Goal: Information Seeking & Learning: Find specific page/section

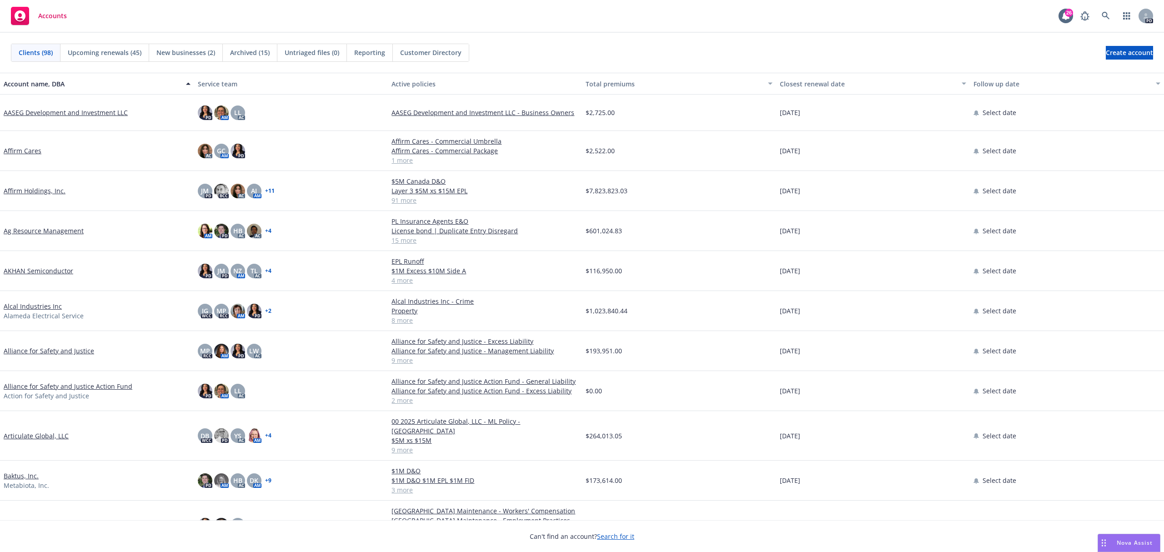
click at [1114, 541] on div "Nova Assist" at bounding box center [1135, 543] width 50 height 8
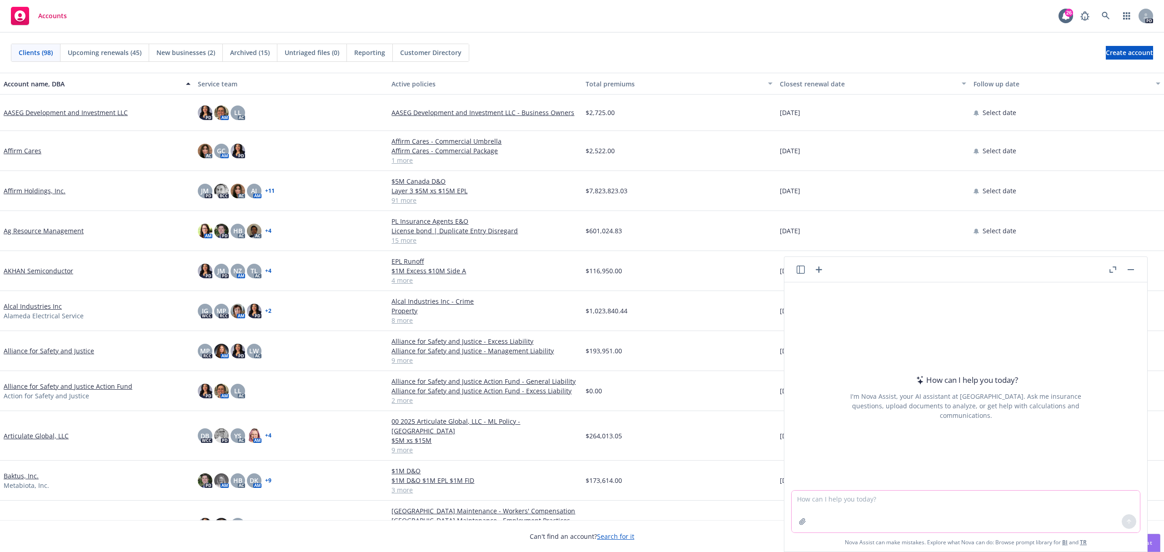
click at [997, 508] on textarea at bounding box center [966, 512] width 348 height 42
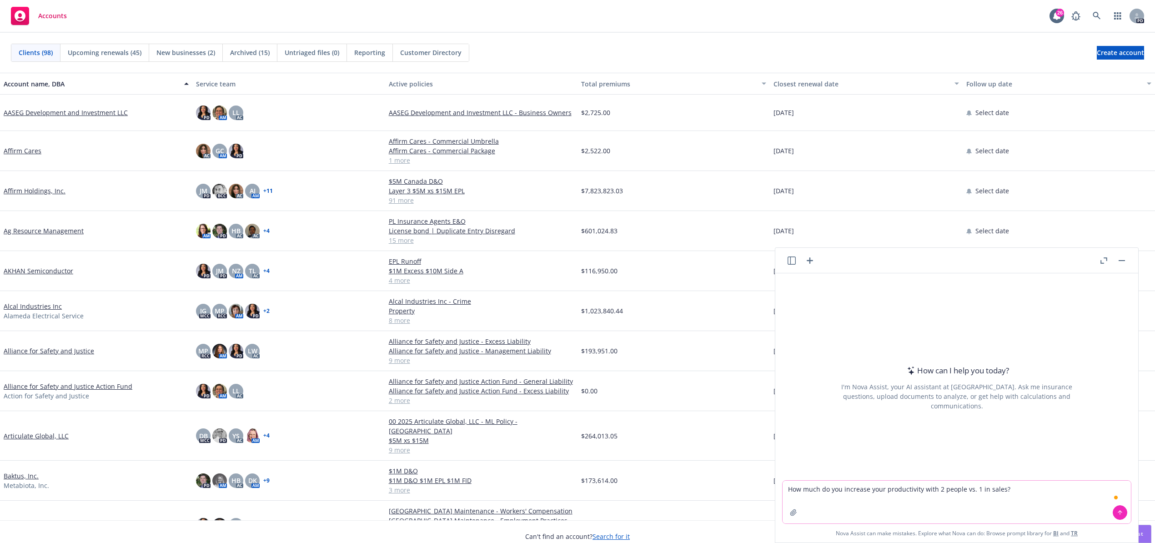
type textarea "How much do you increase your productivity with 2 people vs. 1 in sales?"
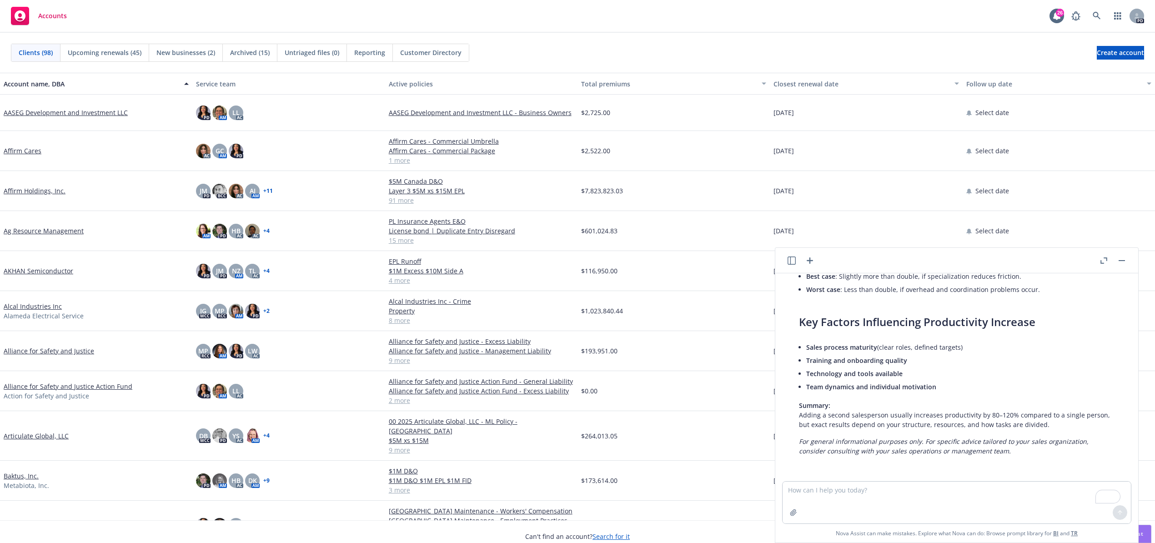
click at [966, 406] on p "Summary: Adding a second salesperson usually increases productivity by 80–120% …" at bounding box center [957, 415] width 316 height 29
drag, startPoint x: 277, startPoint y: 70, endPoint x: 11, endPoint y: 237, distance: 314.5
click at [259, 49] on span "Archived (15)" at bounding box center [250, 53] width 40 height 10
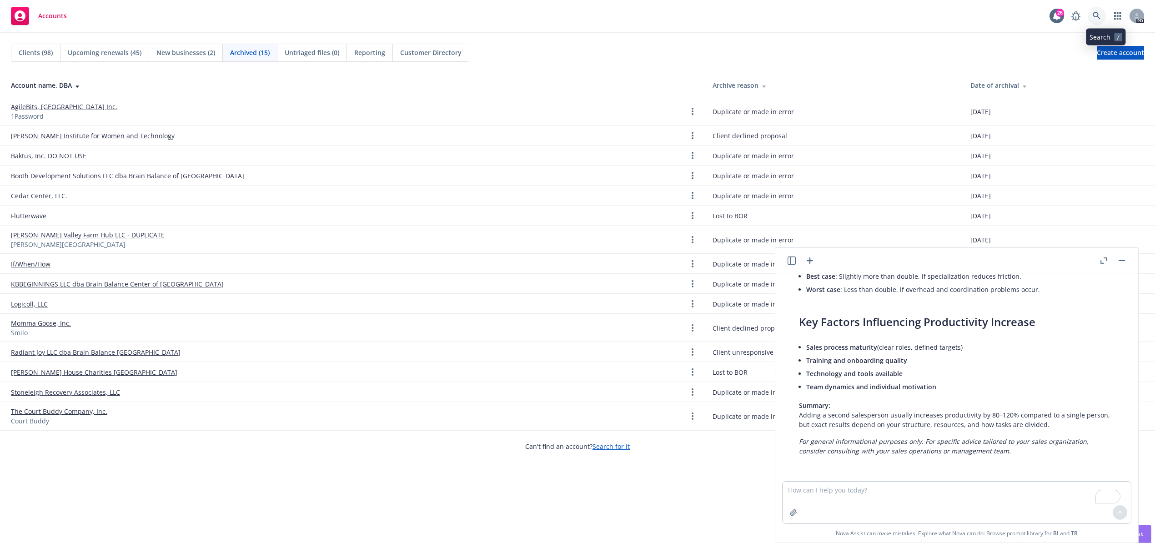
click at [1101, 17] on icon at bounding box center [1097, 16] width 8 height 8
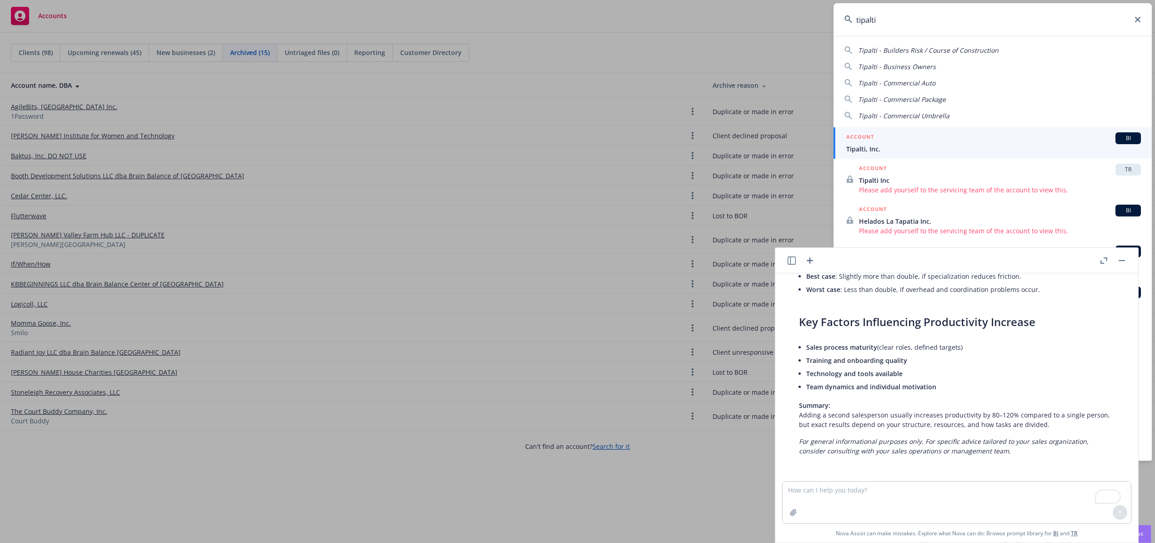
type input "tipalti"
click at [912, 146] on span "Tipalti, Inc." at bounding box center [993, 149] width 295 height 10
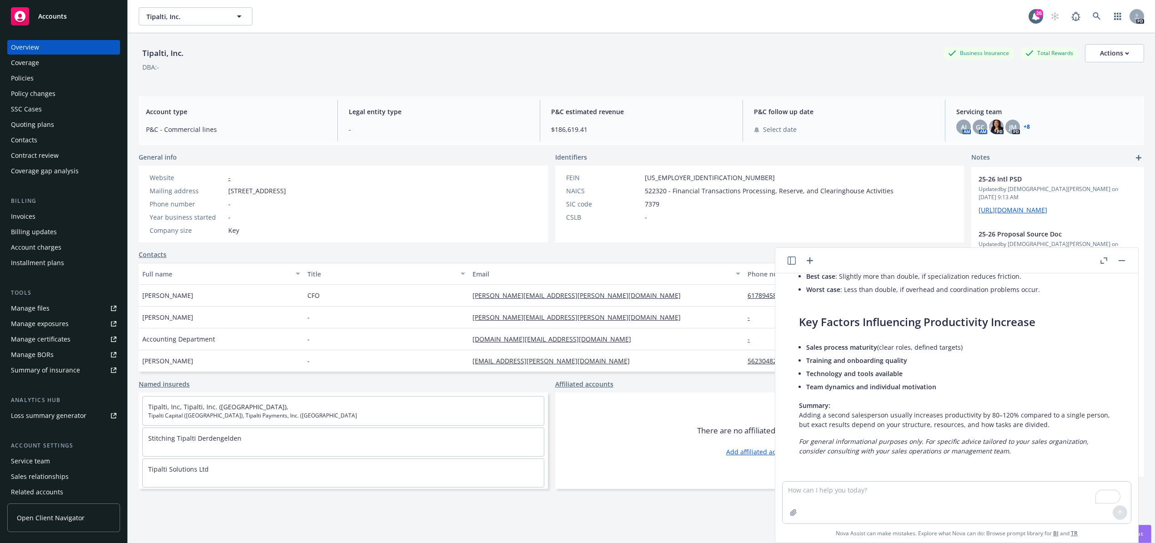
click at [1123, 263] on button "button" at bounding box center [1122, 260] width 11 height 11
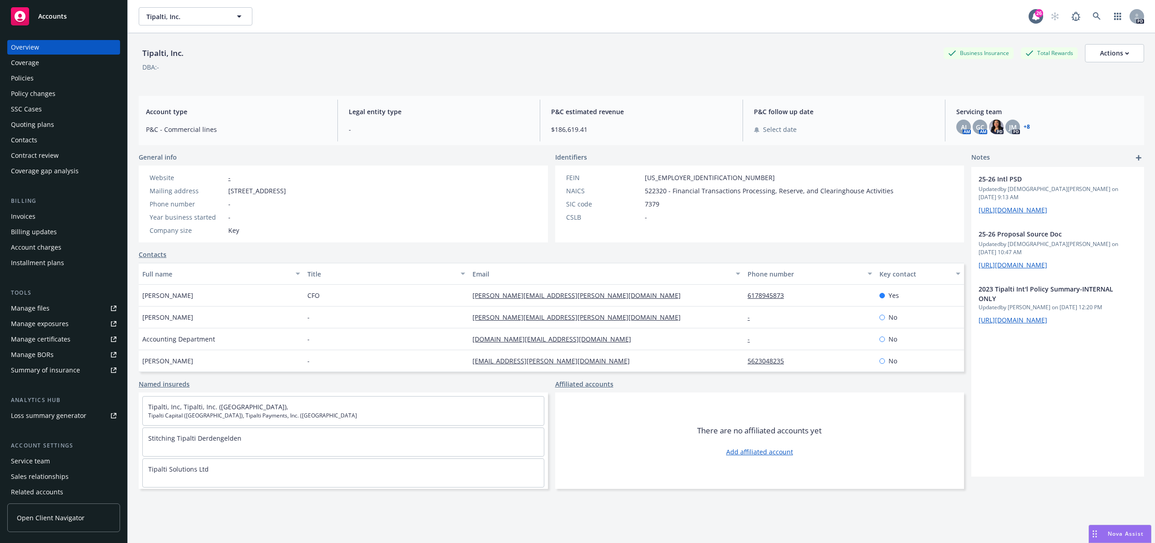
click at [25, 77] on div "Policies" at bounding box center [22, 78] width 23 height 15
click at [25, 76] on div "Policies" at bounding box center [22, 78] width 23 height 15
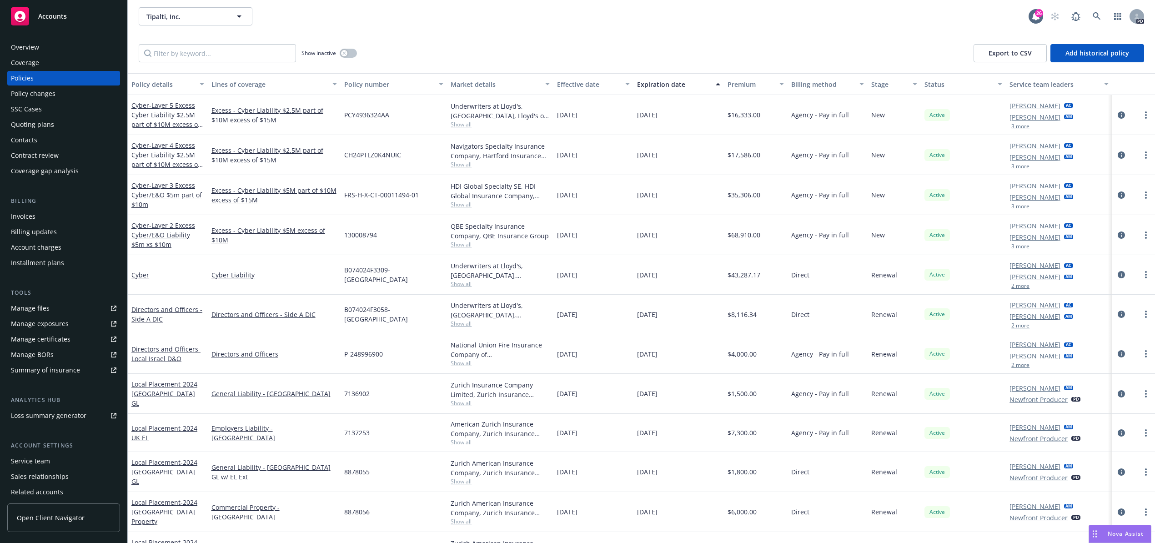
click at [25, 47] on div "Overview" at bounding box center [25, 47] width 28 height 15
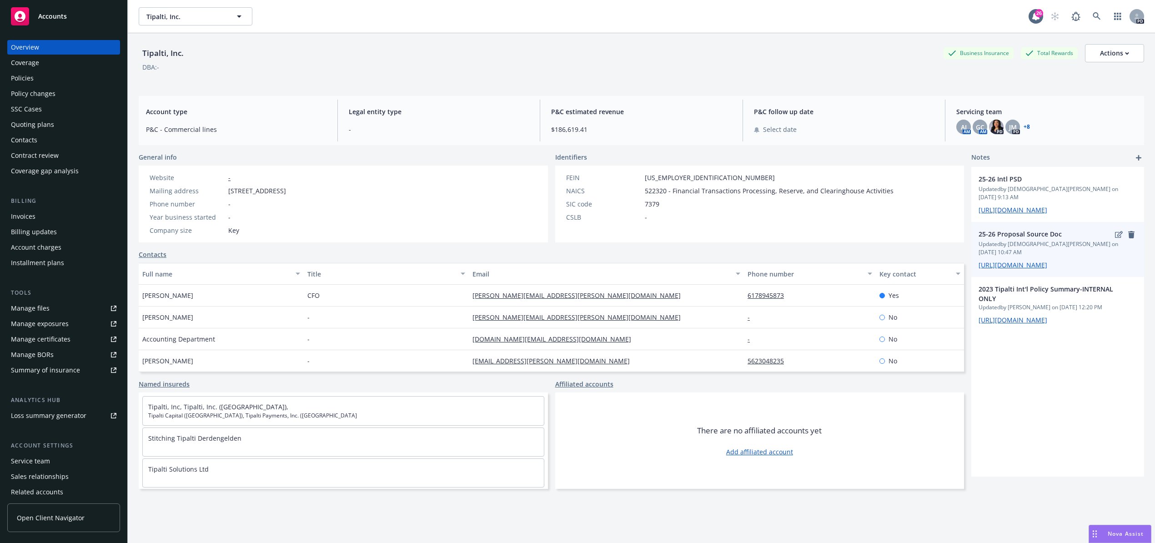
click at [1025, 267] on span "[URL][DOMAIN_NAME]" at bounding box center [1058, 265] width 158 height 10
click at [1025, 268] on span "[URL][DOMAIN_NAME]" at bounding box center [1058, 265] width 158 height 10
click at [1025, 262] on span "[URL][DOMAIN_NAME]" at bounding box center [1058, 265] width 158 height 10
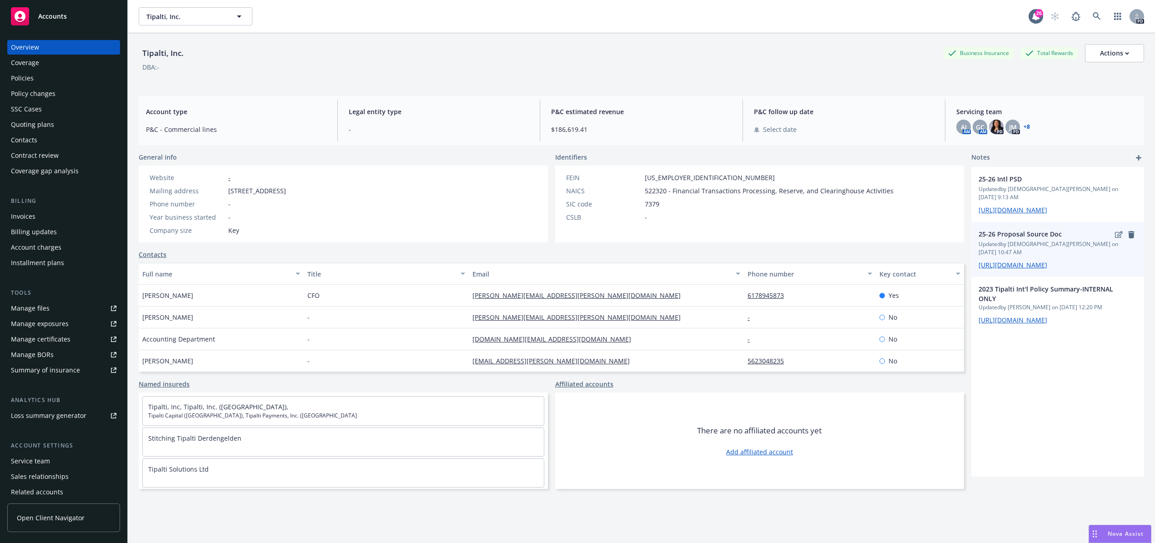
click at [1025, 262] on span "[URL][DOMAIN_NAME]" at bounding box center [1058, 265] width 158 height 10
click at [1065, 262] on span "[URL][DOMAIN_NAME]" at bounding box center [1058, 265] width 158 height 10
click at [1047, 261] on link "[URL][DOMAIN_NAME]" at bounding box center [1013, 265] width 69 height 9
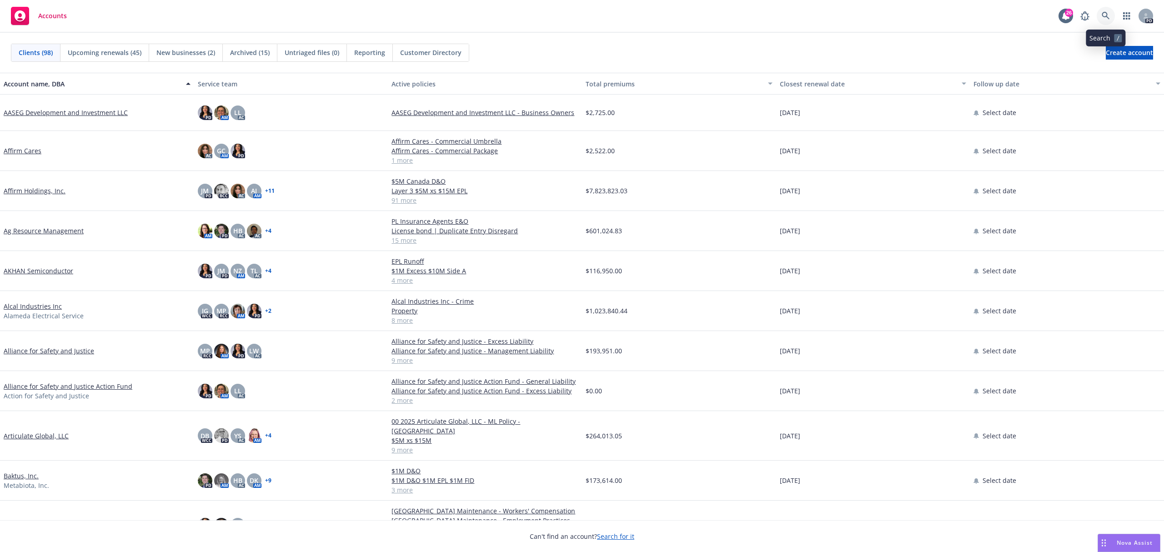
click at [1106, 15] on icon at bounding box center [1106, 16] width 8 height 8
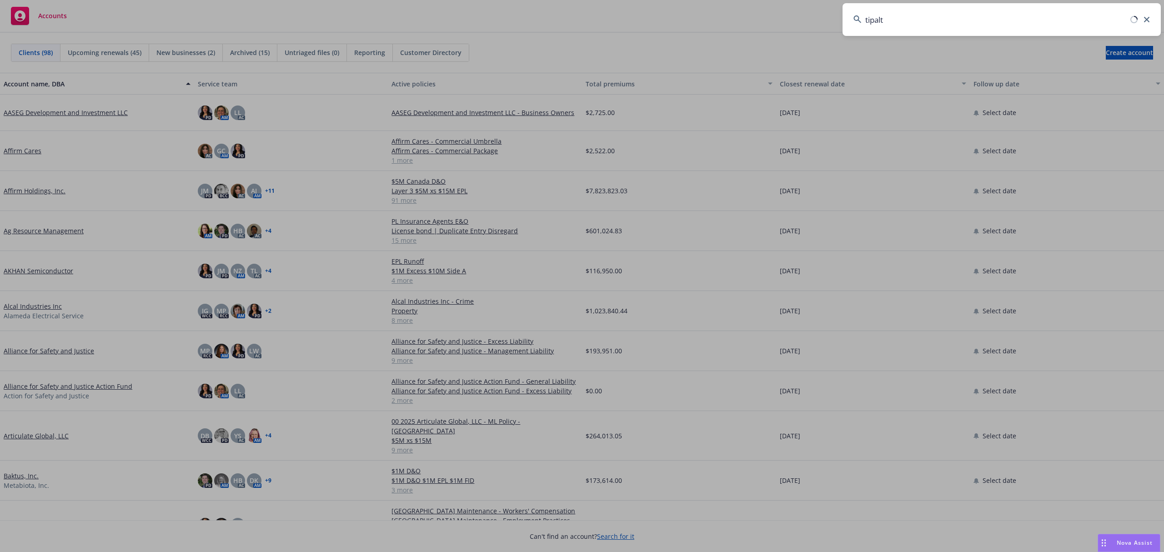
type input "tipalti"
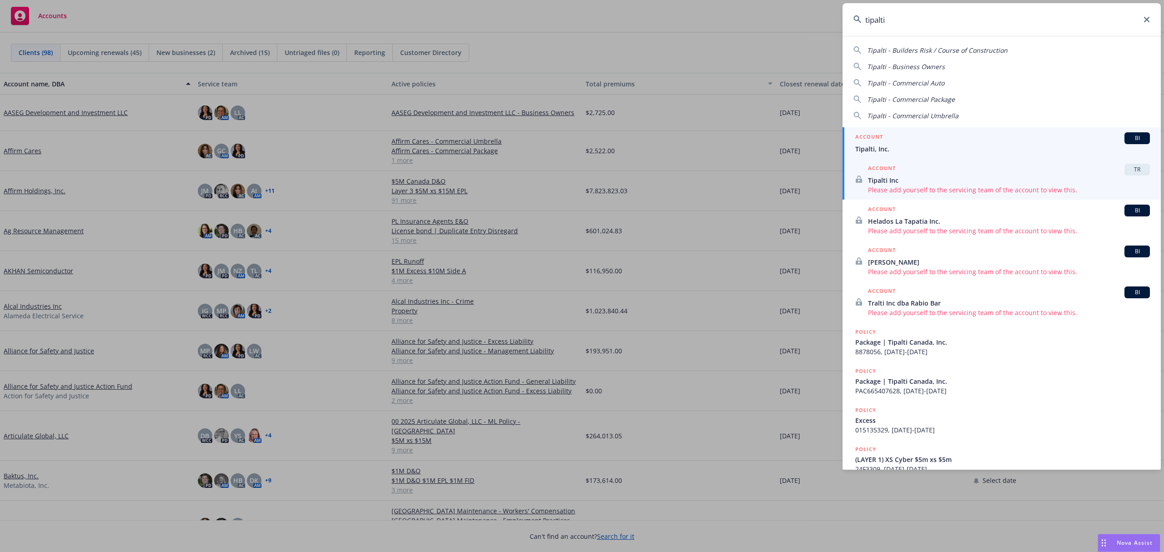
click at [890, 146] on span "Tipalti, Inc." at bounding box center [1003, 149] width 295 height 10
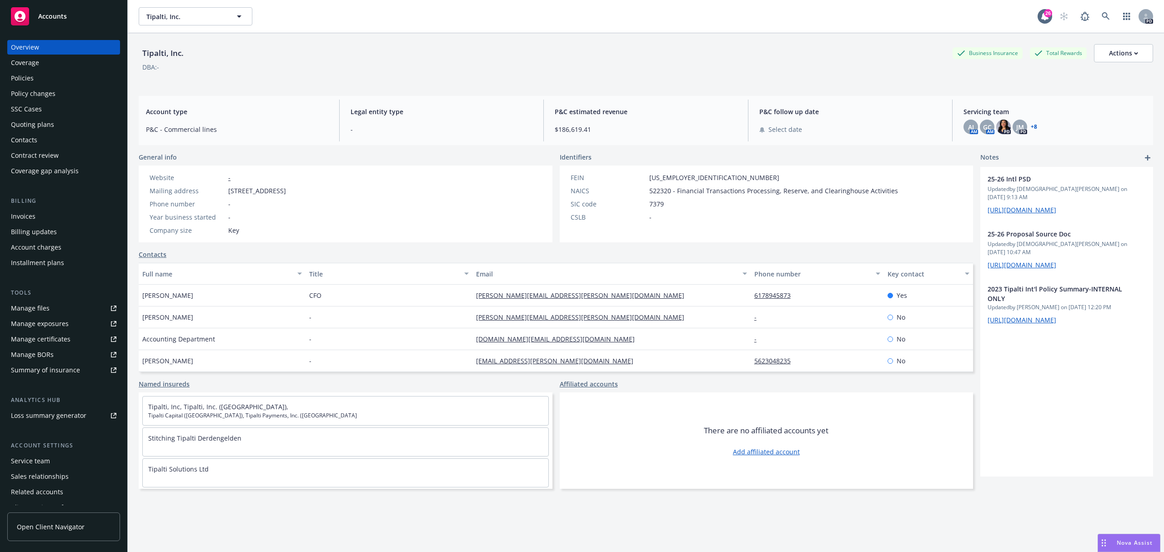
click at [30, 73] on div "Policies" at bounding box center [22, 78] width 23 height 15
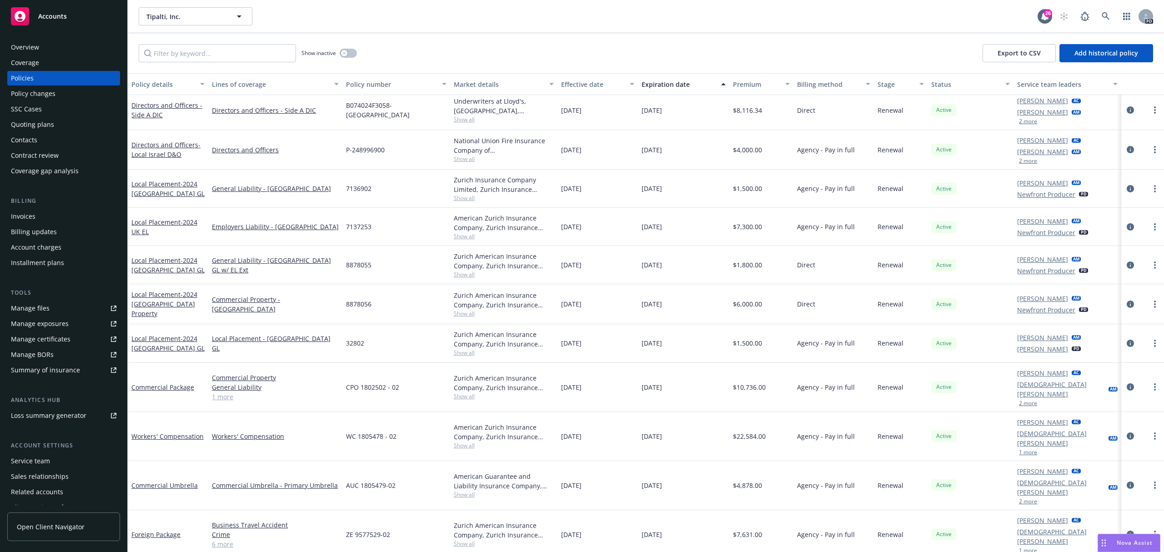
scroll to position [182, 0]
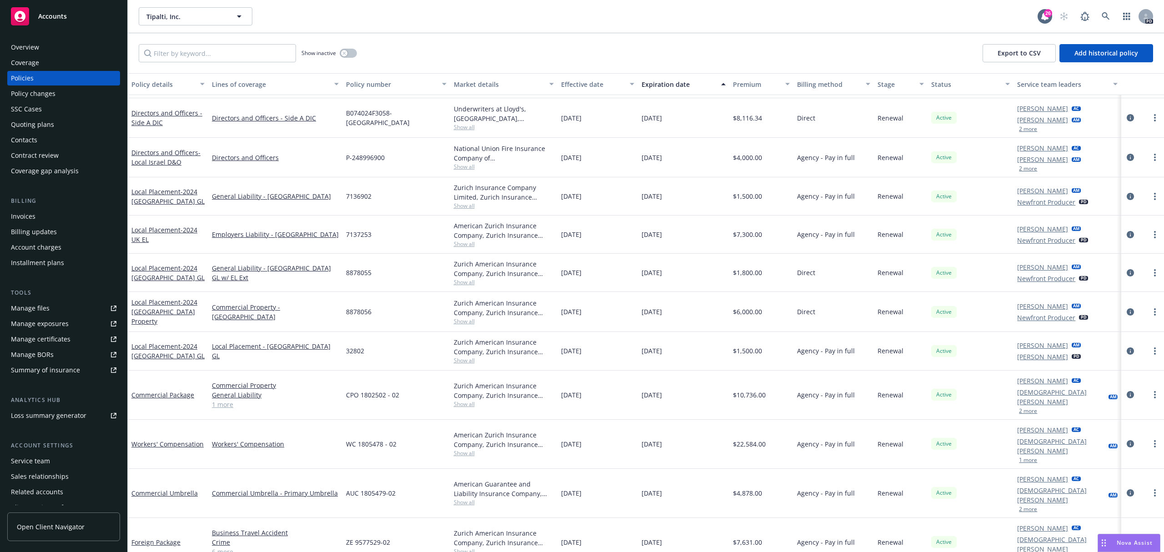
drag, startPoint x: 708, startPoint y: 35, endPoint x: 806, endPoint y: 121, distance: 129.9
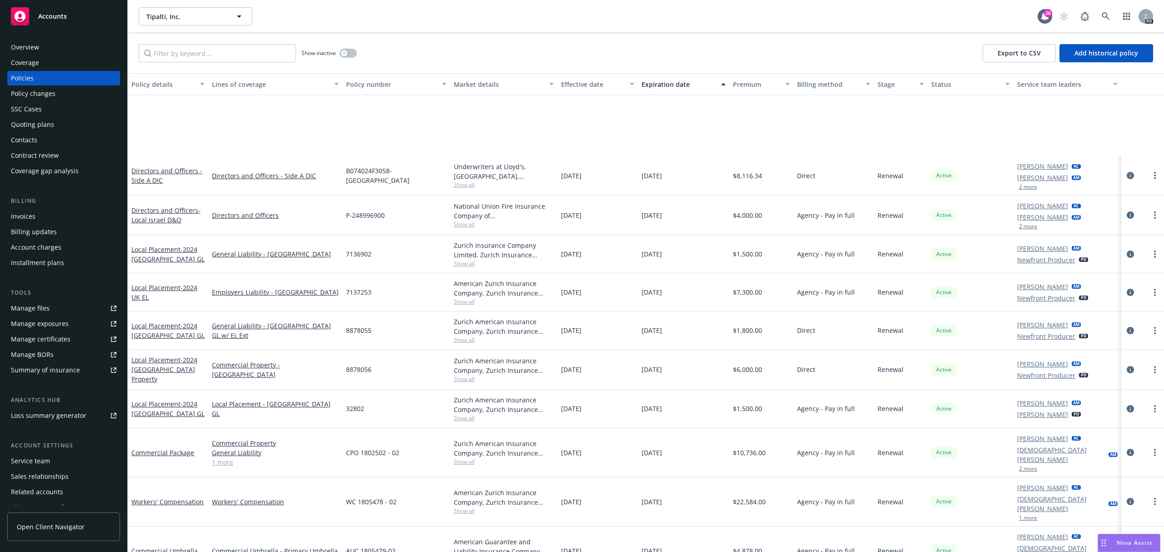
scroll to position [303, 0]
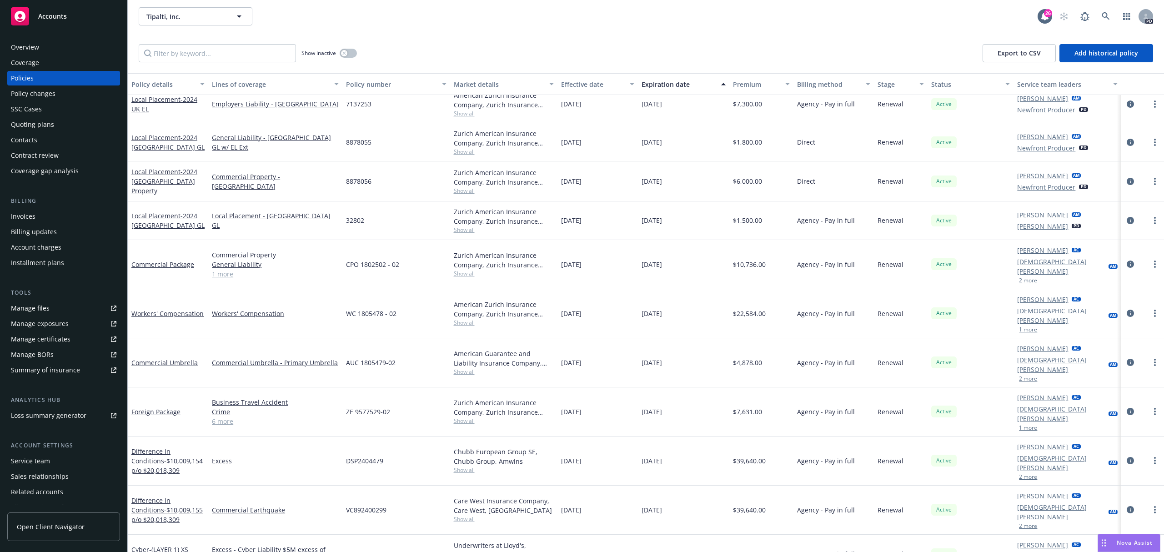
click at [568, 388] on div "[DATE]" at bounding box center [598, 412] width 81 height 49
click at [197, 18] on span "Tipalti, Inc." at bounding box center [185, 17] width 79 height 10
drag, startPoint x: 468, startPoint y: 50, endPoint x: 539, endPoint y: 40, distance: 70.7
click at [536, 40] on div "Show inactive Export to CSV Add historical policy" at bounding box center [646, 53] width 1037 height 40
click at [541, 39] on div "Show inactive Export to CSV Add historical policy" at bounding box center [646, 53] width 1037 height 40
